Goal: Contribute content: Contribute content

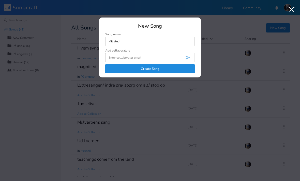
type input "Mit sted"
click at [143, 68] on button "Create Song" at bounding box center [150, 68] width 90 height 9
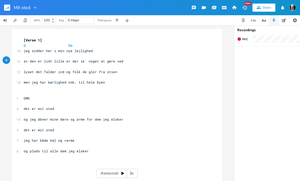
click at [27, 62] on span "at den er lidt lille er der ik´ noget at gøre ved" at bounding box center [74, 61] width 100 height 5
click at [241, 39] on icon "button" at bounding box center [239, 38] width 3 height 3
click at [239, 36] on button "End" at bounding box center [242, 39] width 15 height 8
click at [39, 101] on pre "​" at bounding box center [115, 103] width 184 height 5
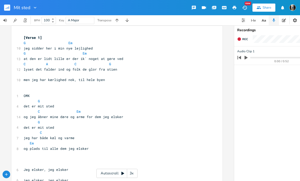
scroll to position [3, 0]
click at [49, 74] on pre "​" at bounding box center [115, 74] width 184 height 5
click at [103, 77] on span "men jeg har kærlighed, nok til hele byen" at bounding box center [64, 79] width 81 height 5
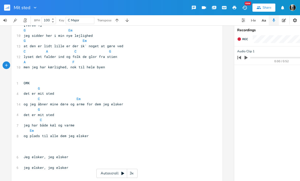
scroll to position [21, 0]
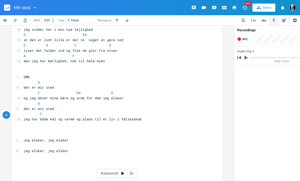
click at [86, 112] on pre "C" at bounding box center [115, 113] width 184 height 5
click at [37, 127] on pre "​" at bounding box center [115, 129] width 184 height 5
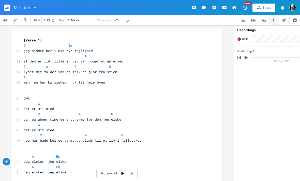
scroll to position [0, 0]
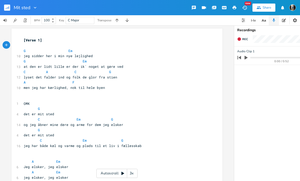
click at [40, 112] on span "det er mit sted" at bounding box center [39, 114] width 31 height 5
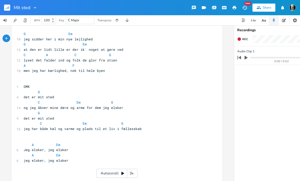
scroll to position [12, 0]
click at [242, 37] on button "Rec" at bounding box center [242, 39] width 15 height 8
click at [242, 35] on button "End" at bounding box center [242, 39] width 15 height 8
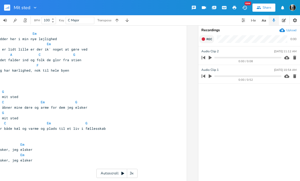
scroll to position [0, 36]
click at [295, 55] on icon "button" at bounding box center [294, 57] width 5 height 5
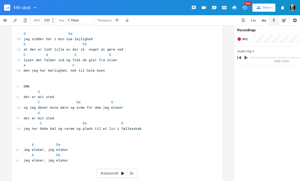
scroll to position [0, 0]
click at [240, 36] on button "Rec" at bounding box center [242, 39] width 15 height 8
click at [238, 38] on rect "button" at bounding box center [239, 39] width 3 height 3
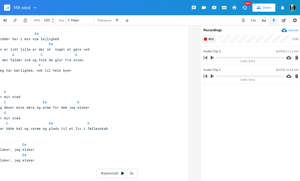
scroll to position [0, 34]
click at [213, 56] on icon "button" at bounding box center [212, 57] width 5 height 5
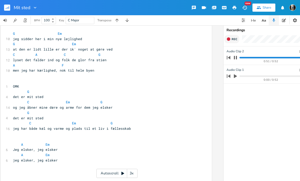
scroll to position [0, 0]
click at [237, 75] on icon "button" at bounding box center [235, 76] width 5 height 5
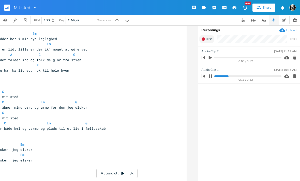
scroll to position [0, 36]
click at [294, 75] on icon "button" at bounding box center [294, 77] width 3 height 4
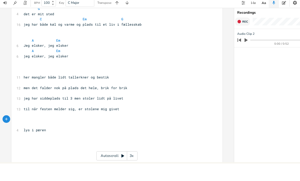
scroll to position [16, 0]
